Goal: Information Seeking & Learning: Compare options

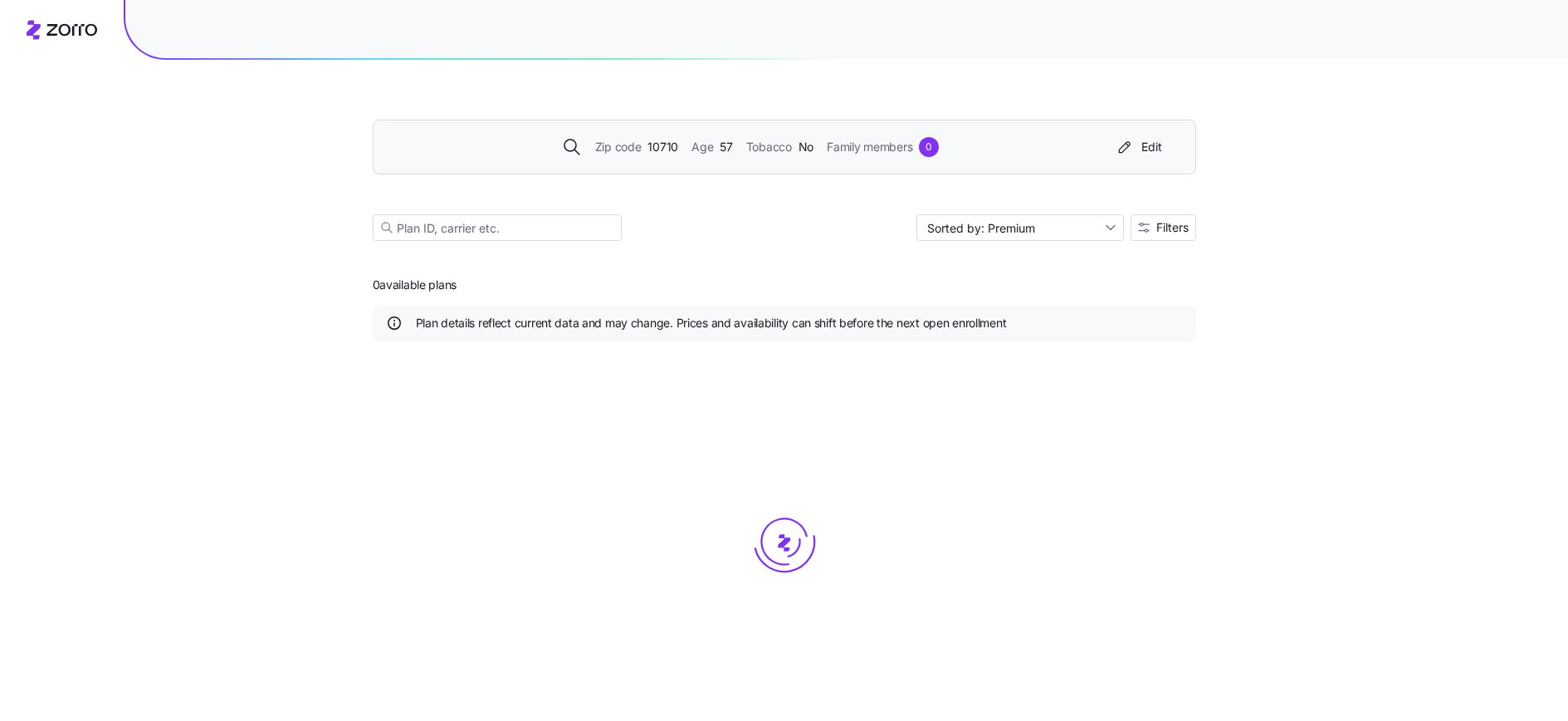
click at [675, 146] on span "10710" at bounding box center [663, 147] width 31 height 18
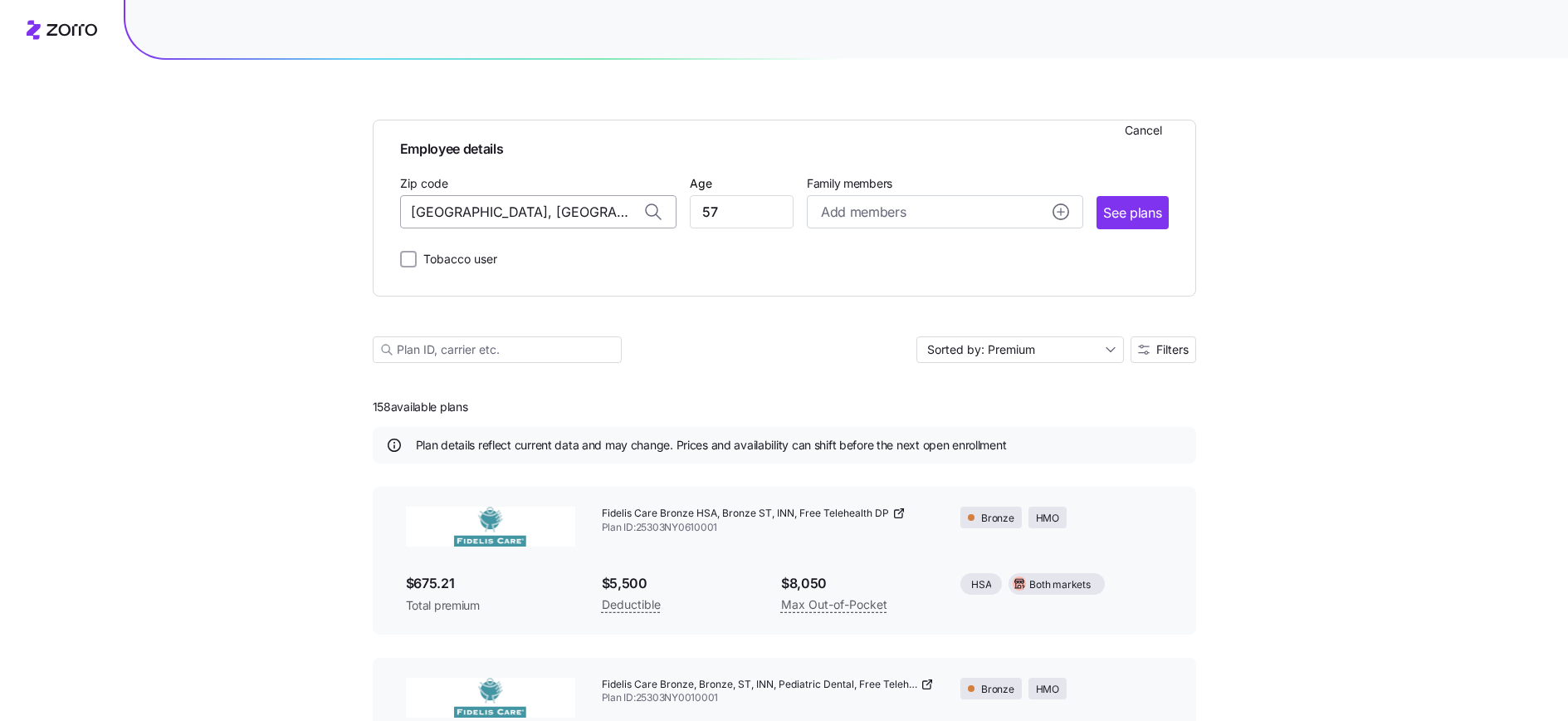
click at [609, 213] on input "[GEOGRAPHIC_DATA], [GEOGRAPHIC_DATA]" at bounding box center [539, 211] width 276 height 33
paste input "[GEOGRAPHIC_DATA][DEMOGRAPHIC_DATA], K"
click at [655, 213] on icon at bounding box center [651, 209] width 12 height 12
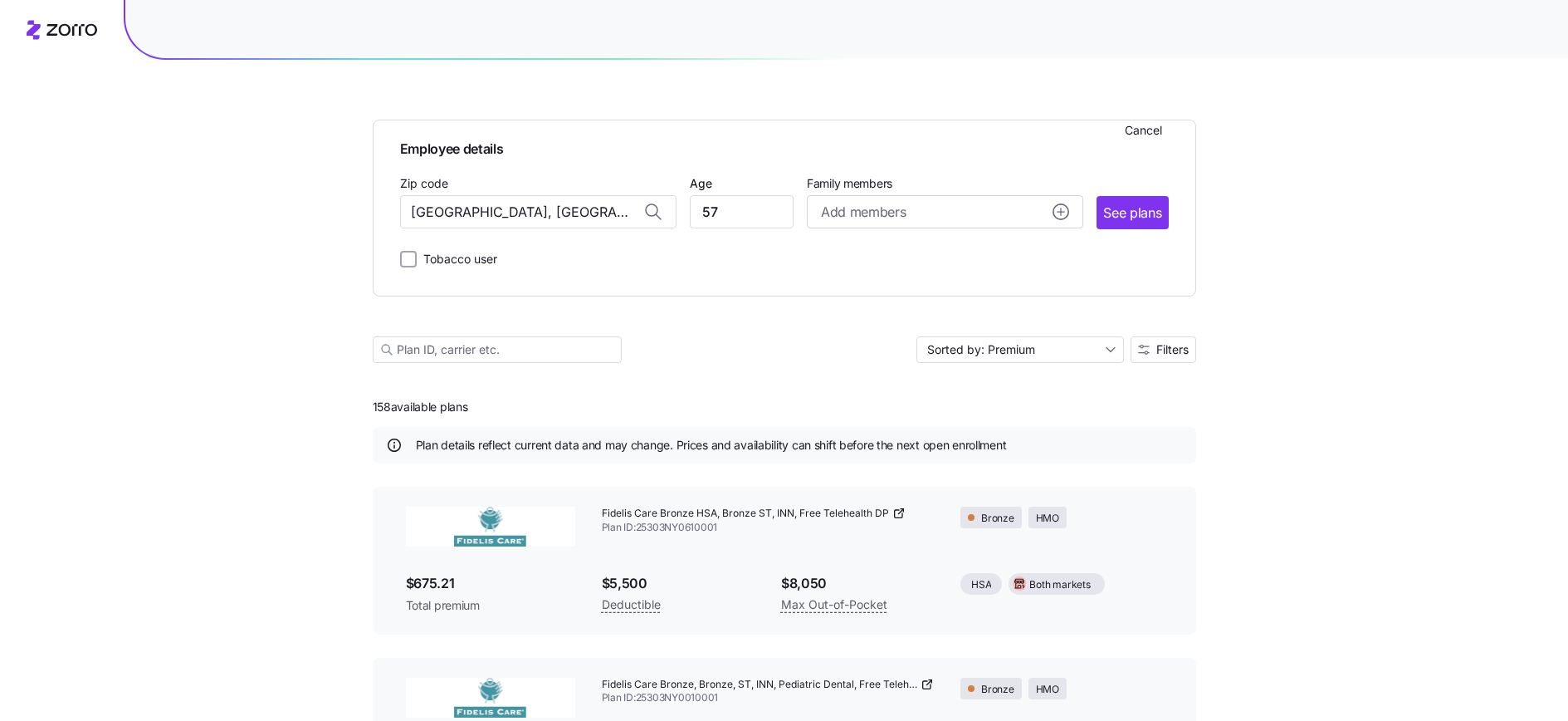
click at [650, 208] on icon at bounding box center [651, 209] width 12 height 12
click at [587, 220] on input "[GEOGRAPHIC_DATA], [GEOGRAPHIC_DATA]" at bounding box center [539, 211] width 276 height 33
paste input "[GEOGRAPHIC_DATA][DEMOGRAPHIC_DATA], K"
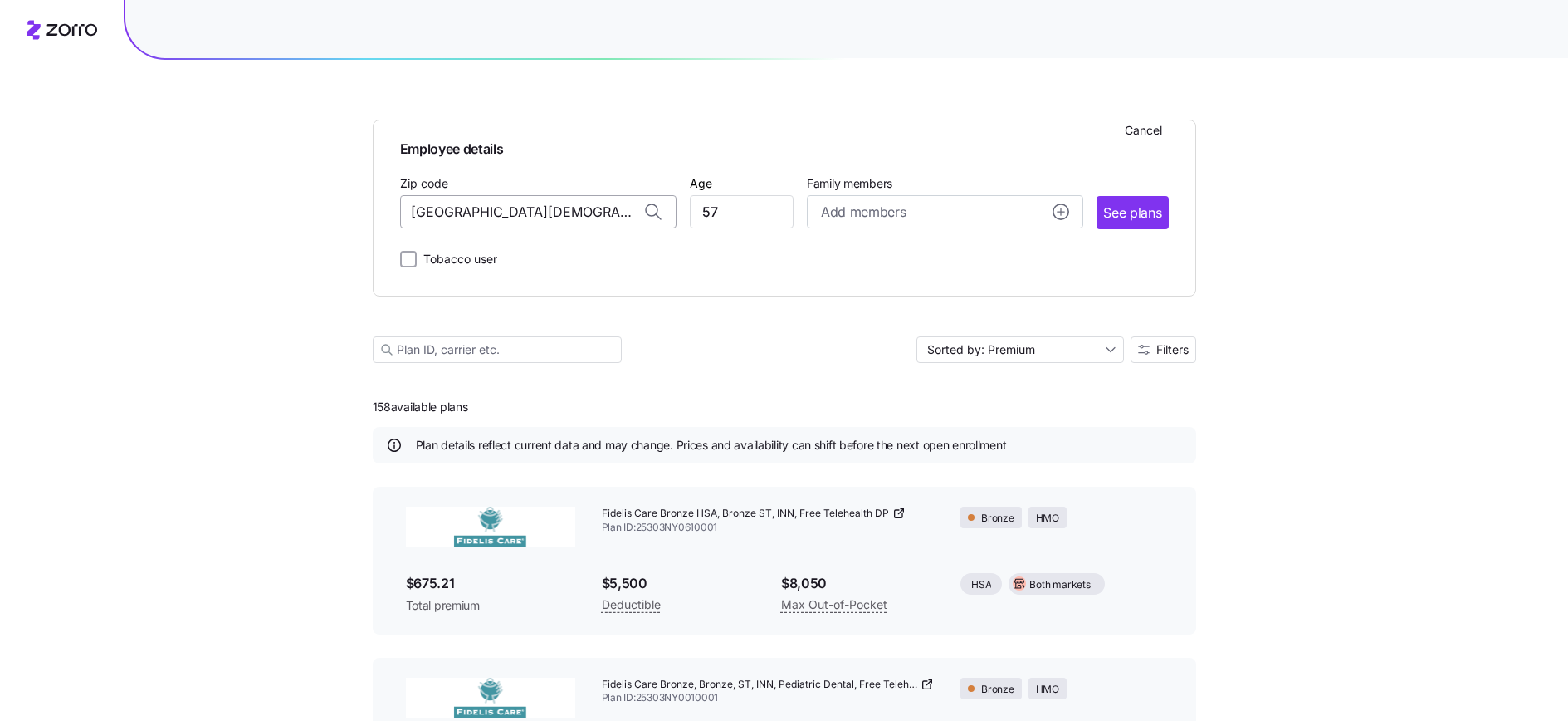
click at [453, 214] on input "[GEOGRAPHIC_DATA][DEMOGRAPHIC_DATA], [GEOGRAPHIC_DATA]" at bounding box center [539, 211] width 276 height 33
type input "[GEOGRAPHIC_DATA], [GEOGRAPHIC_DATA]"
click at [656, 213] on icon at bounding box center [651, 209] width 12 height 12
click at [529, 216] on input "[GEOGRAPHIC_DATA], [GEOGRAPHIC_DATA]" at bounding box center [539, 211] width 276 height 33
click at [657, 215] on icon at bounding box center [659, 217] width 5 height 5
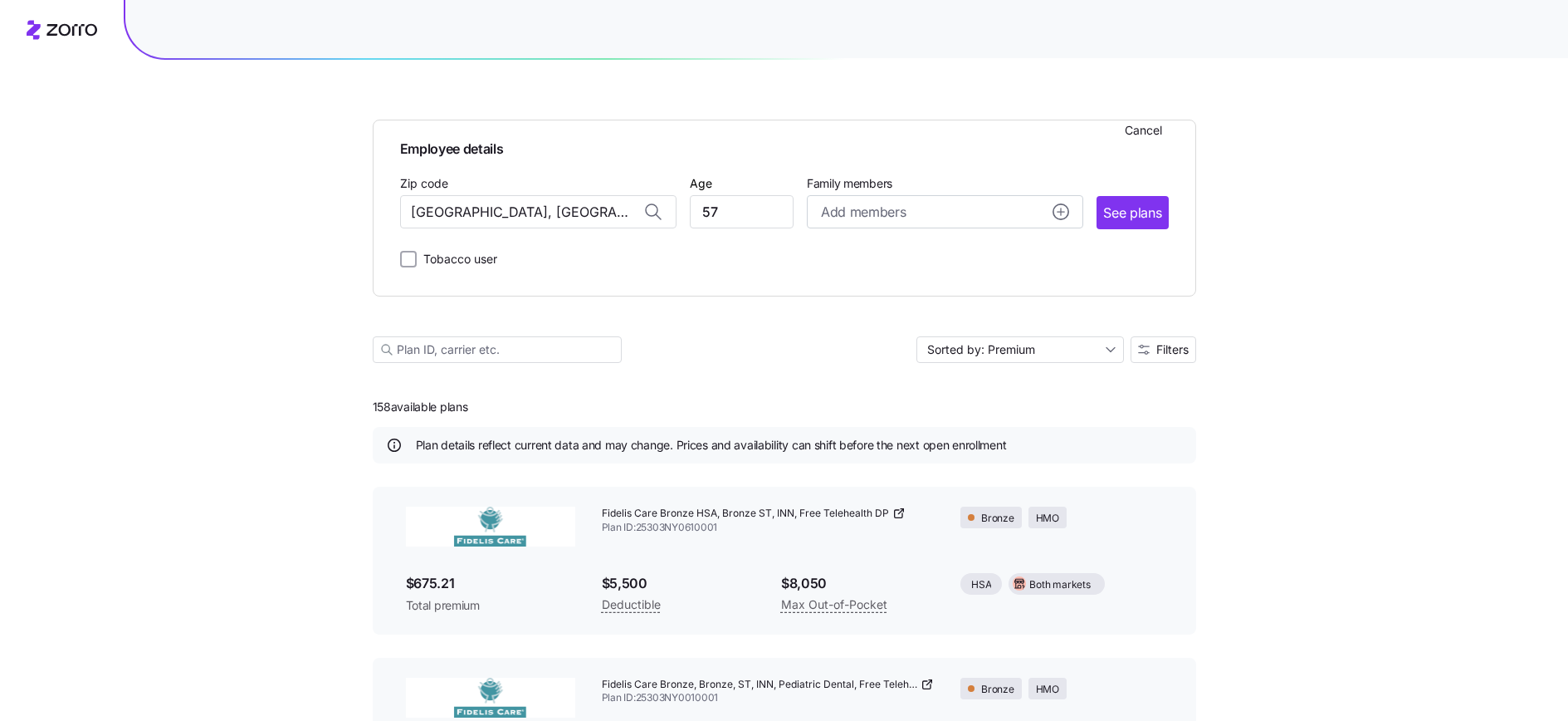
click at [656, 214] on icon at bounding box center [659, 217] width 5 height 5
click at [1150, 124] on span "Cancel" at bounding box center [1143, 130] width 37 height 16
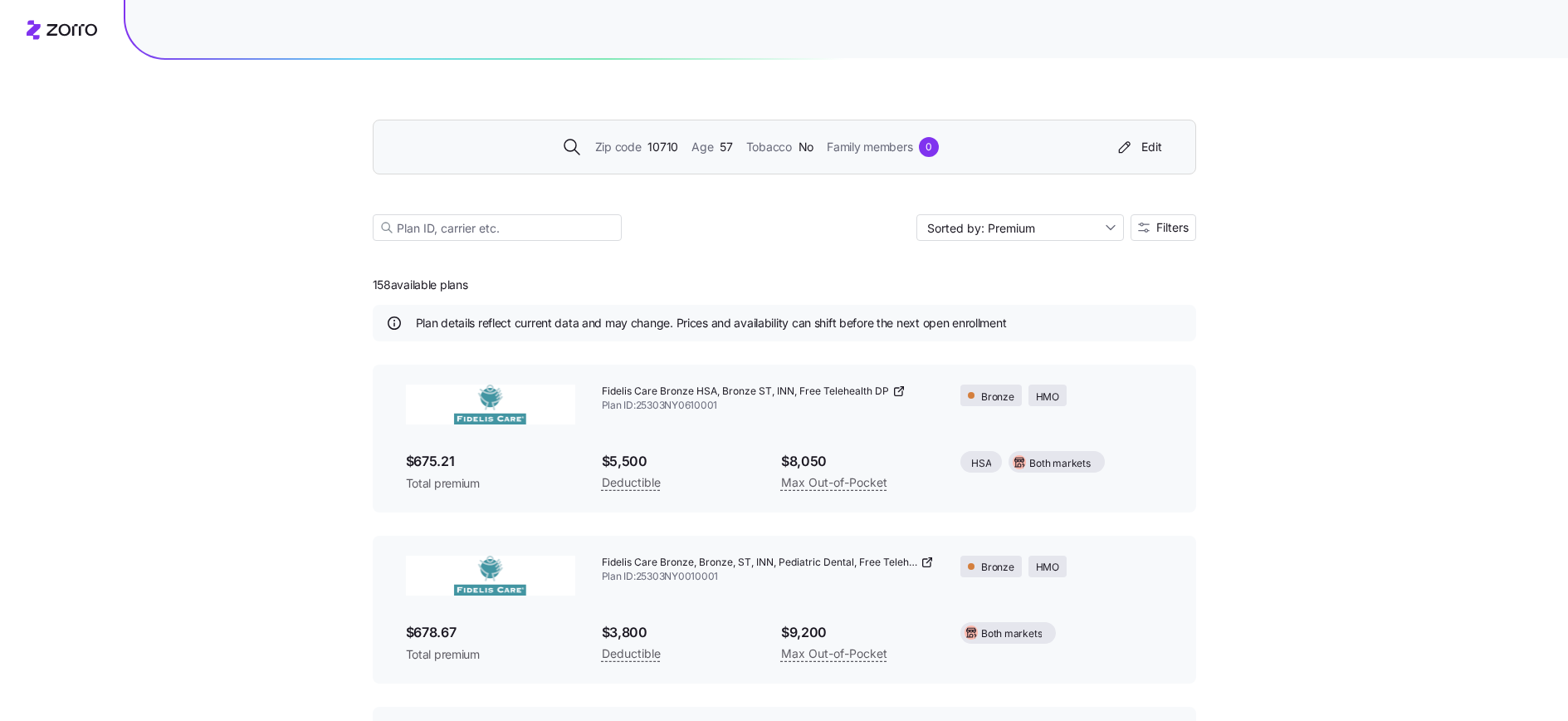
click at [565, 145] on icon at bounding box center [572, 147] width 20 height 20
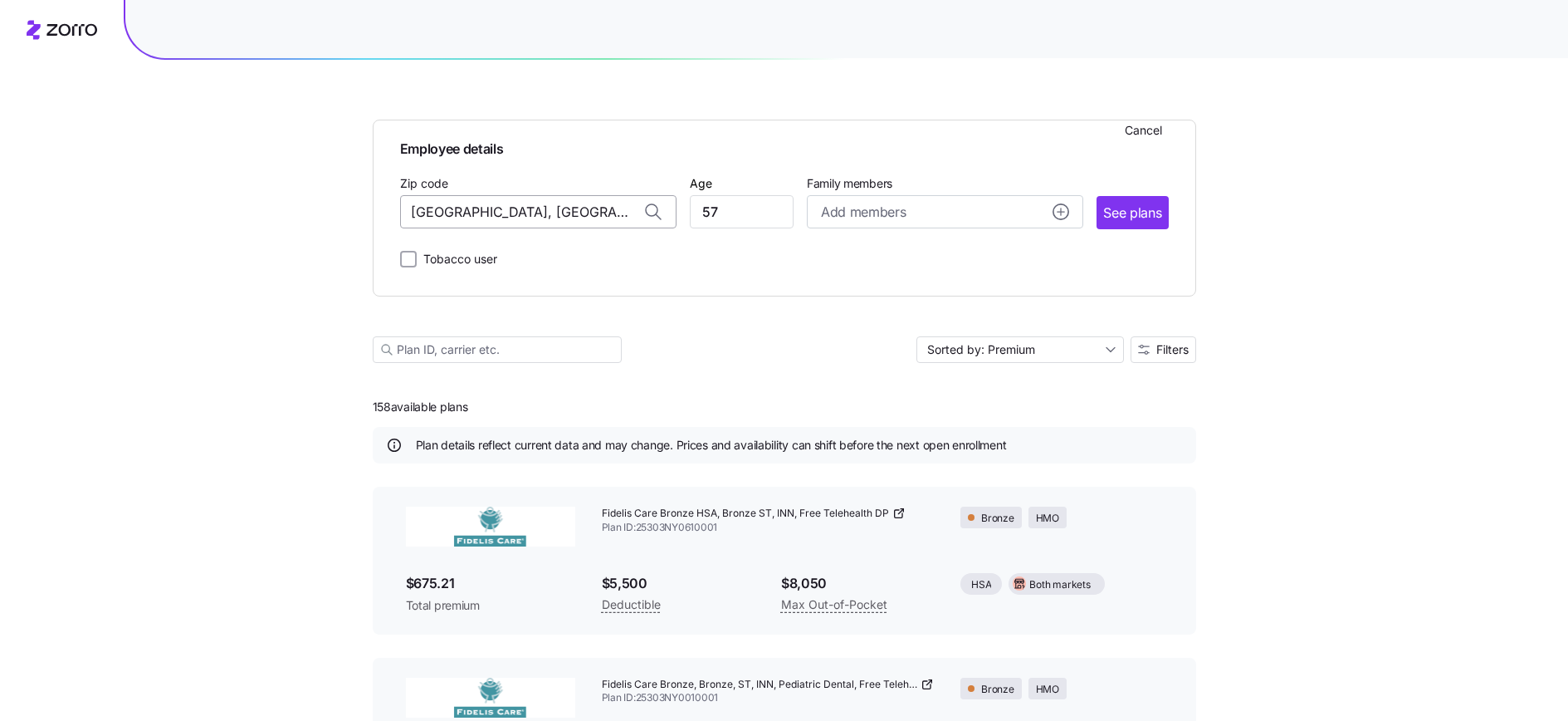
click at [451, 214] on input "[GEOGRAPHIC_DATA], [GEOGRAPHIC_DATA]" at bounding box center [539, 211] width 276 height 33
click at [484, 288] on span "42240, [GEOGRAPHIC_DATA], [GEOGRAPHIC_DATA]" at bounding box center [535, 289] width 233 height 21
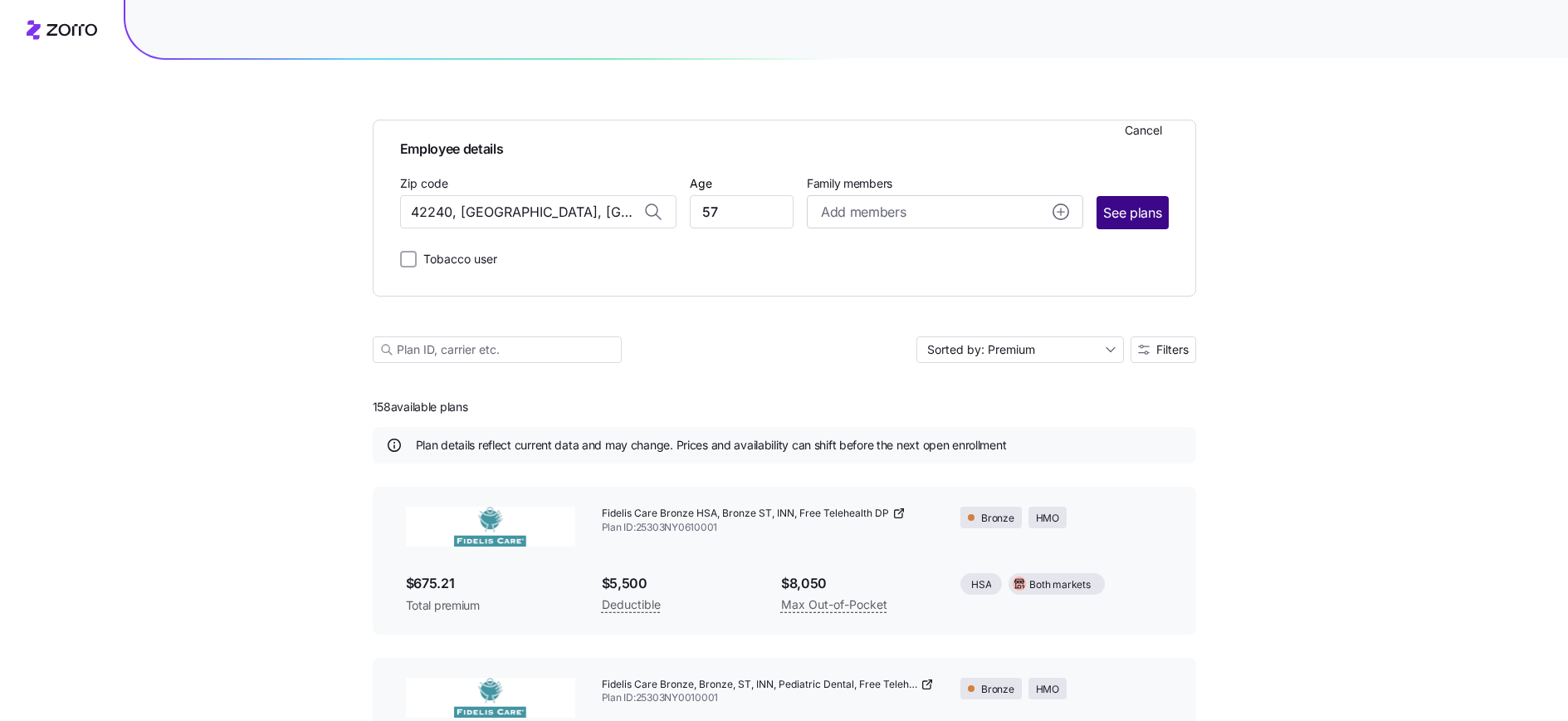
type input "42240, [GEOGRAPHIC_DATA], [GEOGRAPHIC_DATA]"
click at [1134, 213] on span "See plans" at bounding box center [1132, 213] width 58 height 21
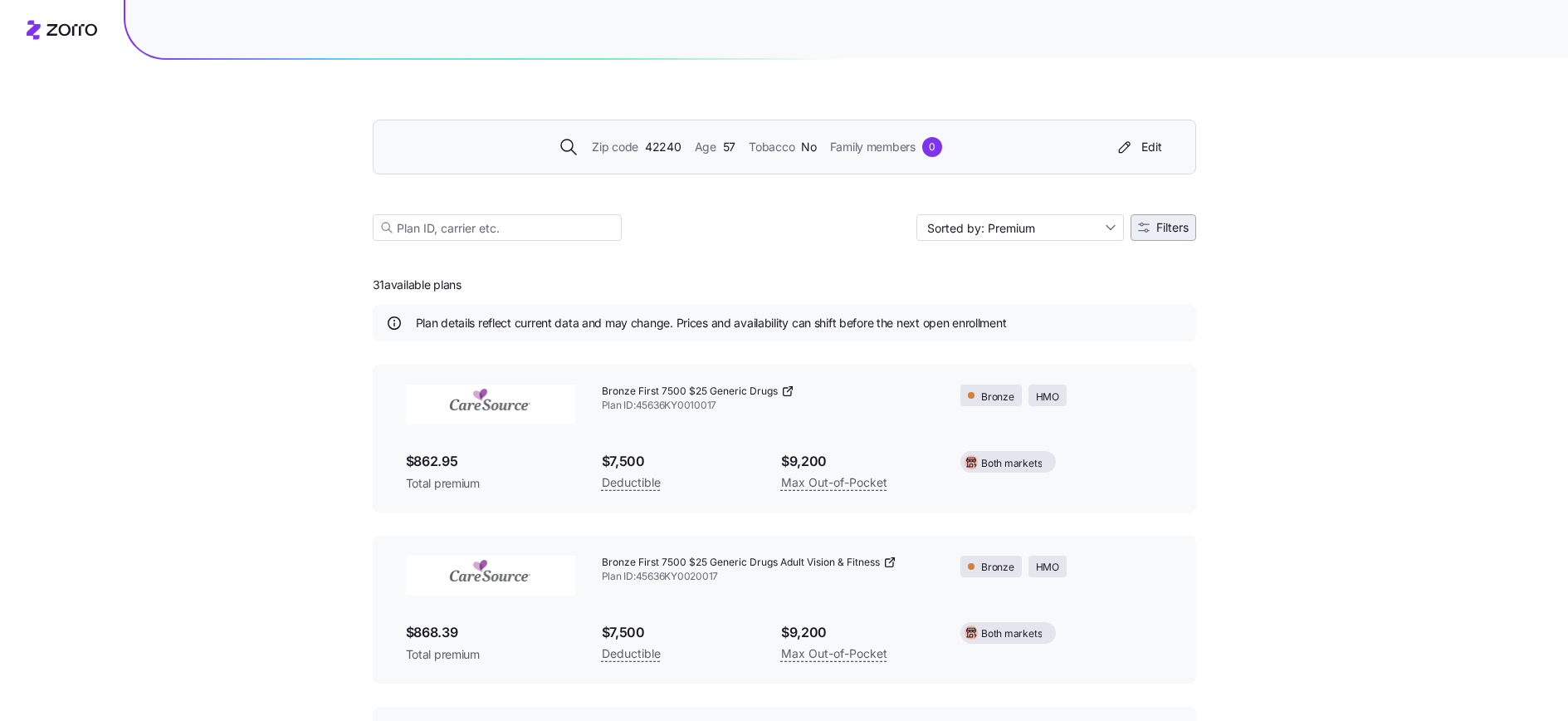
click at [1170, 234] on button "Filters" at bounding box center [1163, 226] width 66 height 26
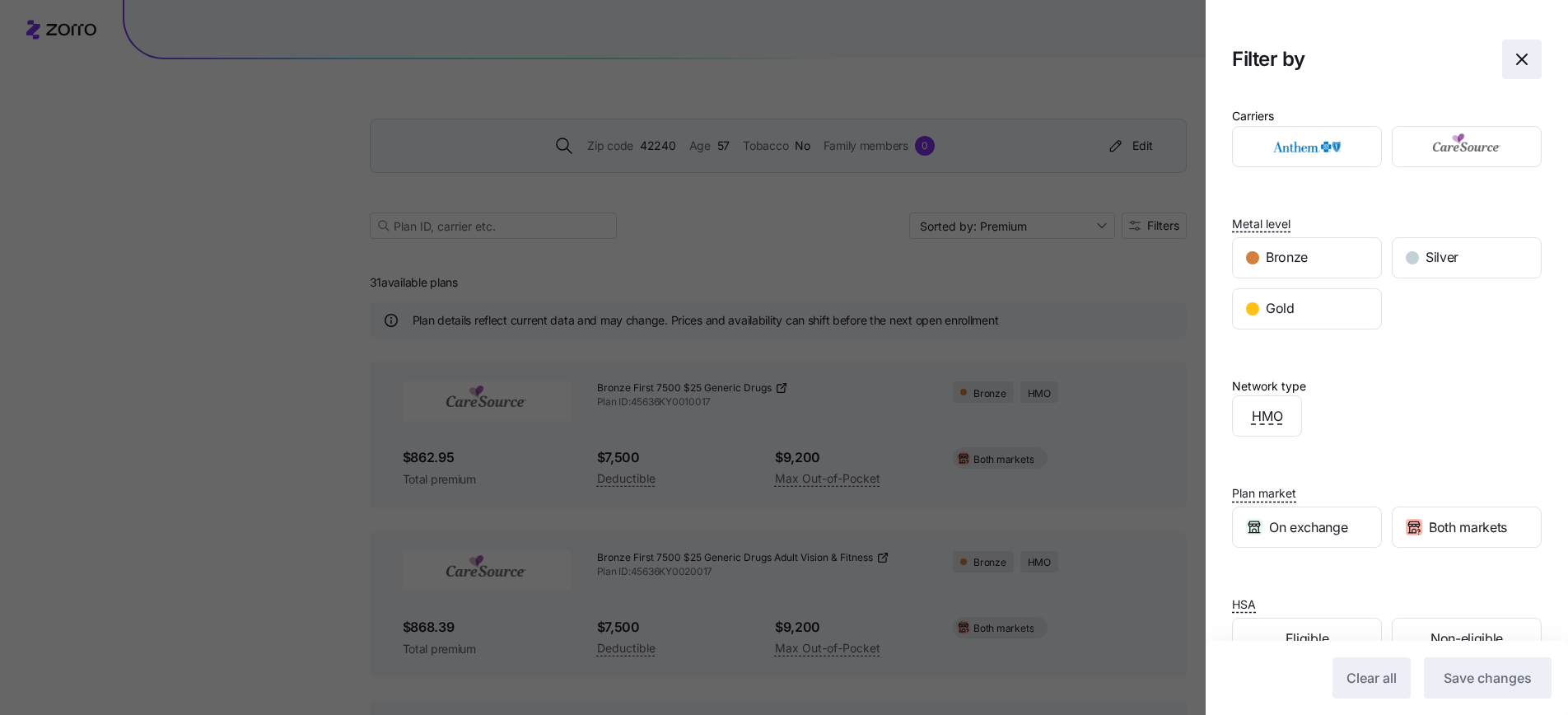
click at [1515, 66] on icon "button" at bounding box center [1521, 59] width 20 height 20
